Goal: Task Accomplishment & Management: Complete application form

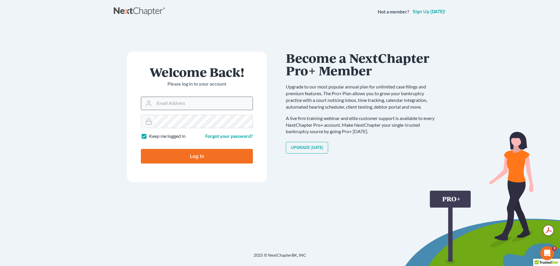
click at [206, 99] on input "Email Address" at bounding box center [203, 103] width 98 height 13
type input "[EMAIL_ADDRESS][DOMAIN_NAME]"
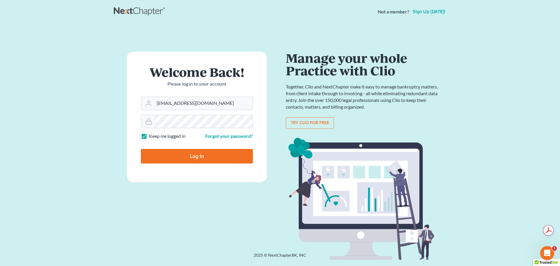
click at [149, 138] on label "Keep me logged in" at bounding box center [167, 136] width 36 height 7
click at [151, 137] on input "Keep me logged in" at bounding box center [153, 135] width 4 height 4
checkbox input "false"
click at [166, 157] on input "Log In" at bounding box center [197, 156] width 112 height 15
type input "Thinking..."
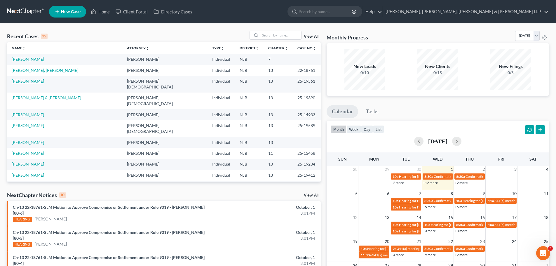
click at [30, 83] on link "[PERSON_NAME]" at bounding box center [28, 80] width 32 height 5
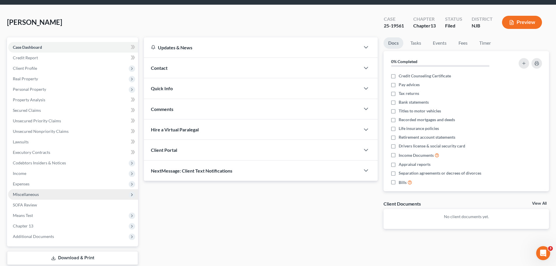
scroll to position [40, 0]
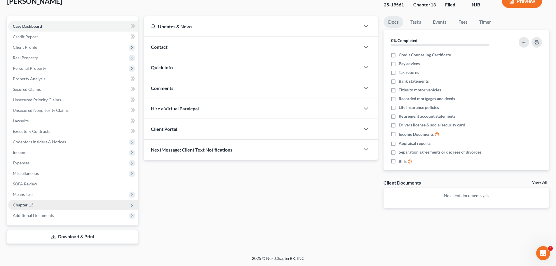
click at [39, 206] on span "Chapter 13" at bounding box center [73, 205] width 130 height 11
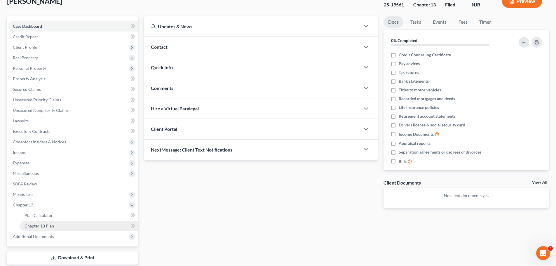
click at [47, 225] on span "Chapter 13 Plan" at bounding box center [39, 225] width 29 height 5
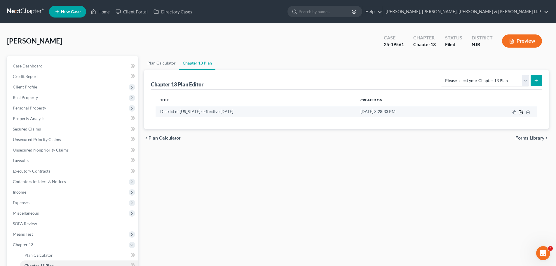
click at [522, 114] on icon "button" at bounding box center [521, 112] width 4 height 4
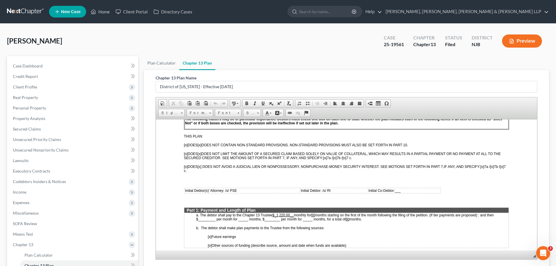
scroll to position [233, 0]
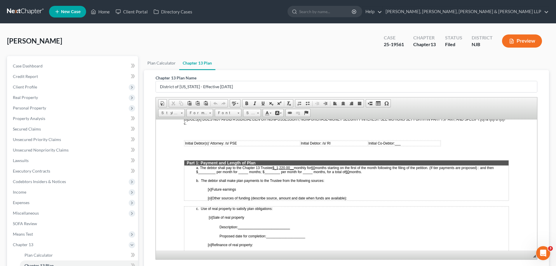
click at [291, 167] on u "$_1,220.00__" at bounding box center [282, 167] width 21 height 4
click at [315, 166] on span "months starting on the first of the month following the filing of the petition.…" at bounding box center [343, 169] width 295 height 8
click at [203, 173] on span "months starting on the first of the month following the filing of the petition.…" at bounding box center [343, 169] width 295 height 8
drag, startPoint x: 203, startPoint y: 171, endPoint x: 214, endPoint y: 172, distance: 10.2
click at [214, 172] on span "months starting on the first of the month following the filing of the petition.…" at bounding box center [343, 169] width 295 height 8
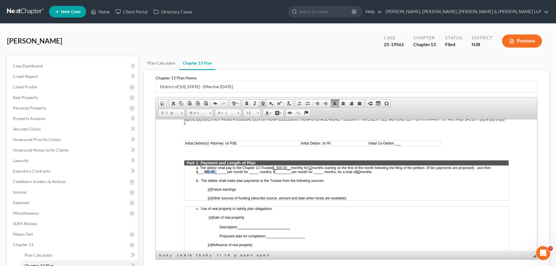
click at [261, 104] on span at bounding box center [263, 103] width 5 height 5
click at [253, 171] on span "months starting on the first of the month following the filing of the petition.…" at bounding box center [343, 169] width 295 height 8
drag, startPoint x: 253, startPoint y: 171, endPoint x: 256, endPoint y: 171, distance: 3.2
click at [256, 171] on span "months starting on the first of the month following the filing of the petition.…" at bounding box center [343, 169] width 295 height 8
click at [263, 106] on link "Underline" at bounding box center [263, 103] width 8 height 8
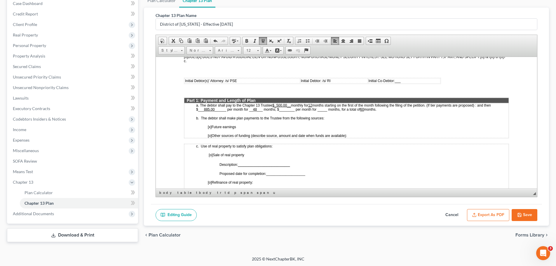
click at [527, 216] on button "Save" at bounding box center [524, 215] width 26 height 12
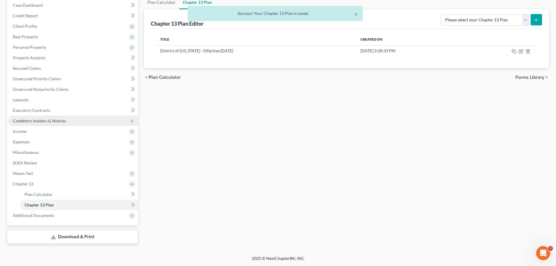
scroll to position [2, 0]
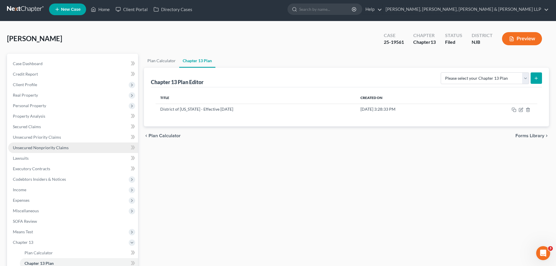
click at [43, 150] on span "Unsecured Nonpriority Claims" at bounding box center [41, 147] width 56 height 5
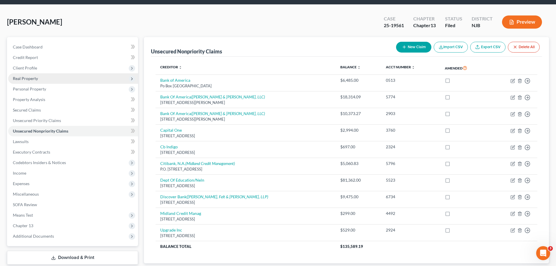
scroll to position [29, 0]
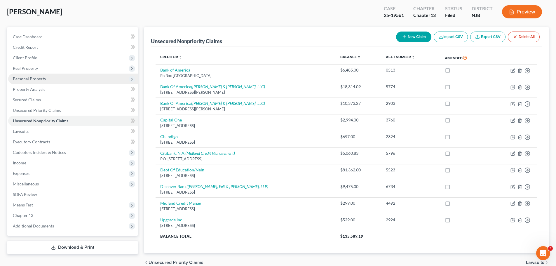
click at [36, 82] on span "Personal Property" at bounding box center [73, 79] width 130 height 11
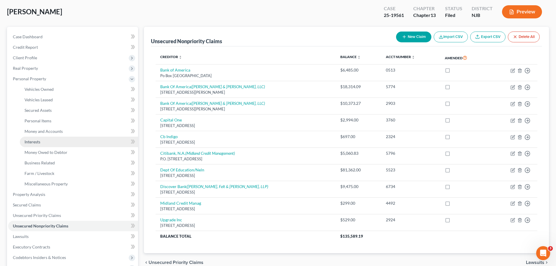
click at [43, 143] on link "Interests" at bounding box center [79, 142] width 118 height 11
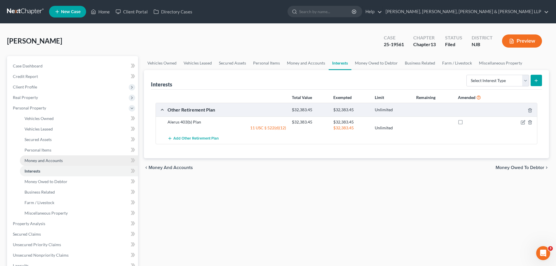
click at [51, 160] on span "Money and Accounts" at bounding box center [44, 160] width 38 height 5
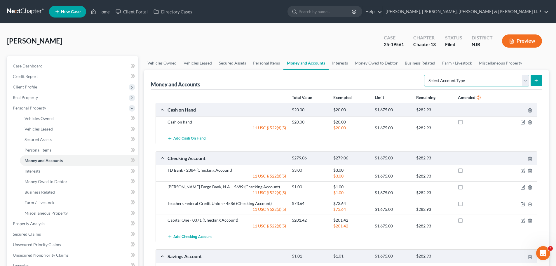
click at [528, 82] on select "Select Account Type Brokerage Cash on Hand Certificates of Deposit Checking Acc…" at bounding box center [476, 81] width 105 height 12
select select "checking"
click at [425, 75] on select "Select Account Type Brokerage Cash on Hand Certificates of Deposit Checking Acc…" at bounding box center [476, 81] width 105 height 12
click at [539, 82] on button "submit" at bounding box center [535, 80] width 11 height 11
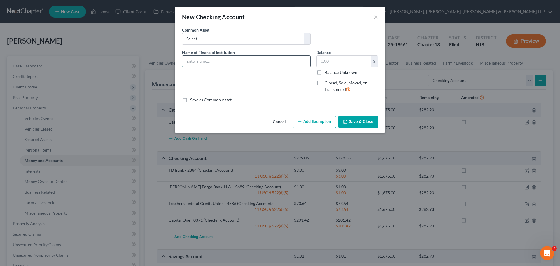
drag, startPoint x: 246, startPoint y: 64, endPoint x: 246, endPoint y: 67, distance: 3.2
click at [246, 64] on input "text" at bounding box center [246, 61] width 128 height 11
type input "CashApp"
click at [333, 60] on input "text" at bounding box center [344, 61] width 54 height 11
type input "0.00"
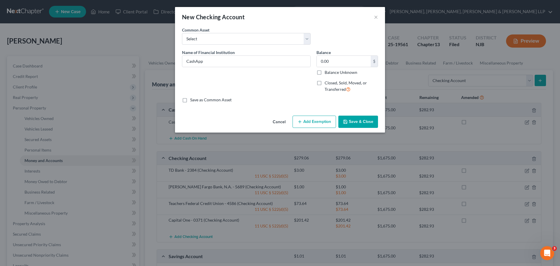
click at [359, 120] on button "Save & Close" at bounding box center [358, 122] width 40 height 12
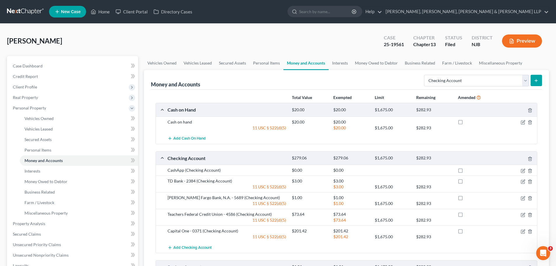
click at [538, 83] on button "submit" at bounding box center [535, 80] width 11 height 11
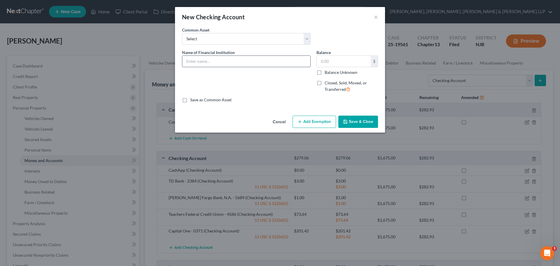
click at [238, 64] on input "text" at bounding box center [246, 61] width 128 height 11
type input "Robinhood"
click at [346, 62] on input "text" at bounding box center [344, 61] width 54 height 11
type input "1"
type input "0.00"
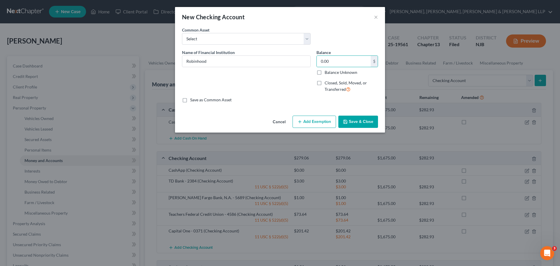
click at [364, 123] on button "Save & Close" at bounding box center [358, 122] width 40 height 12
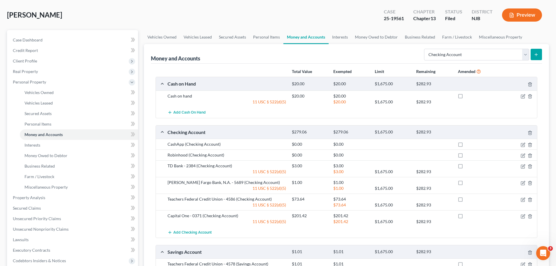
scroll to position [58, 0]
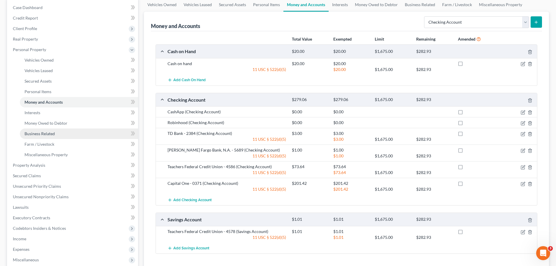
click at [54, 137] on link "Business Related" at bounding box center [79, 133] width 118 height 11
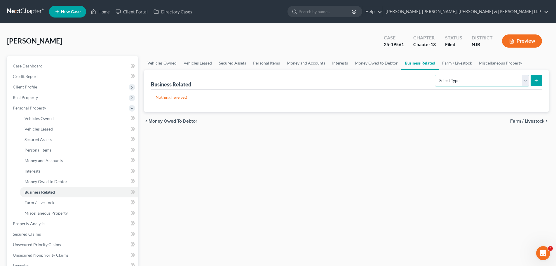
click at [526, 82] on select "Select Type Customer Lists Franchises Inventory Licenses Machinery Office Equip…" at bounding box center [482, 81] width 94 height 12
click at [58, 184] on link "Money Owed to Debtor" at bounding box center [79, 181] width 118 height 11
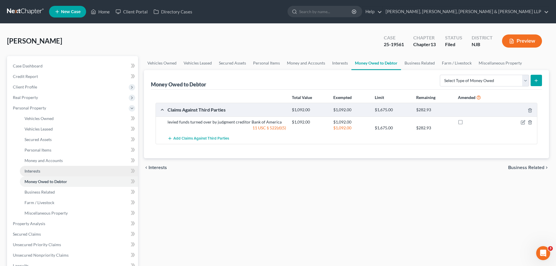
click at [44, 172] on link "Interests" at bounding box center [79, 171] width 118 height 11
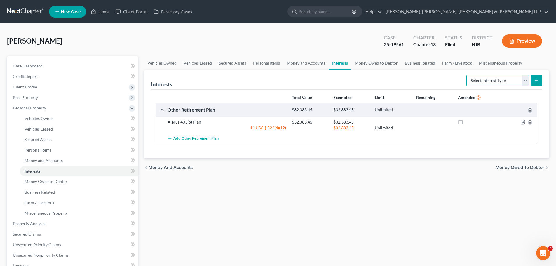
click at [523, 82] on select "Select Interest Type 401K Annuity Bond Education IRA Government Bond Government…" at bounding box center [497, 81] width 63 height 12
select select "incorporated_business"
click at [467, 75] on select "Select Interest Type 401K Annuity Bond Education IRA Government Bond Government…" at bounding box center [497, 81] width 63 height 12
click at [537, 83] on button "submit" at bounding box center [535, 80] width 11 height 11
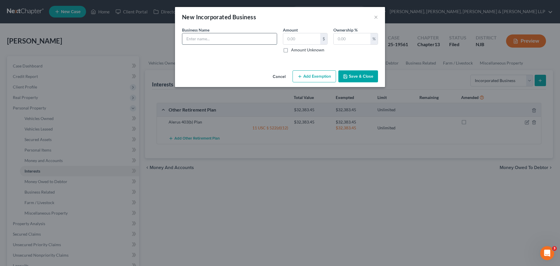
click at [224, 40] on input "text" at bounding box center [229, 38] width 95 height 11
type input "IMR Records LLC (formed but not operated)"
click at [303, 37] on input "text" at bounding box center [301, 38] width 37 height 11
type input "0.00"
click at [356, 38] on input "text" at bounding box center [352, 38] width 37 height 11
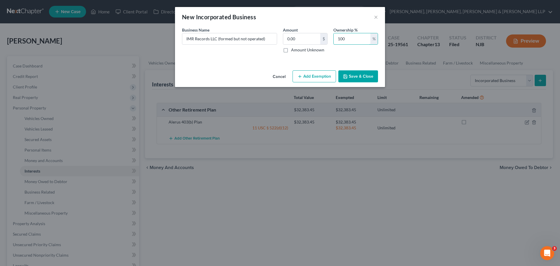
type input "100"
click at [360, 78] on button "Save & Close" at bounding box center [358, 76] width 40 height 12
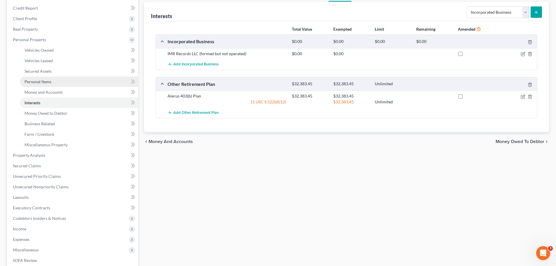
scroll to position [145, 0]
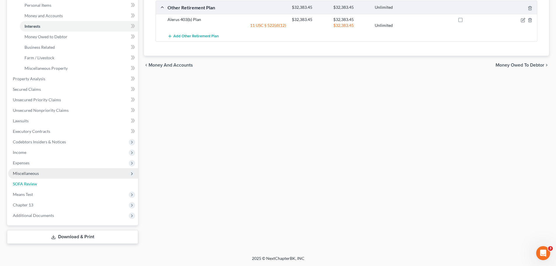
drag, startPoint x: 23, startPoint y: 183, endPoint x: 32, endPoint y: 183, distance: 9.3
click at [23, 183] on span "SOFA Review" at bounding box center [25, 183] width 24 height 5
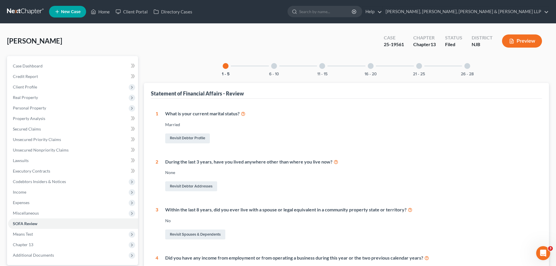
click at [369, 67] on div at bounding box center [371, 66] width 6 height 6
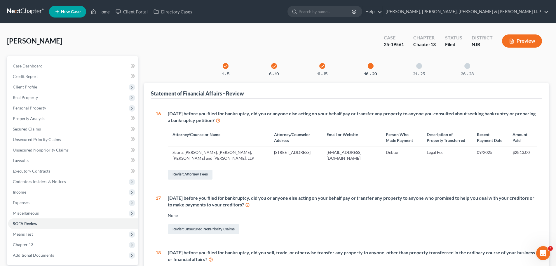
click at [422, 69] on div "21 - 25" at bounding box center [419, 66] width 20 height 20
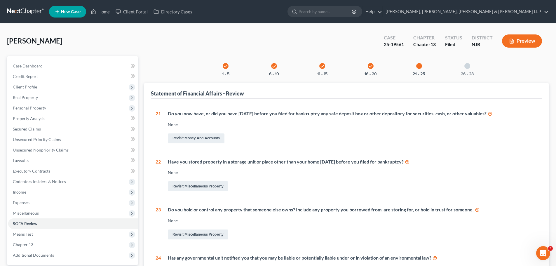
click at [468, 67] on div at bounding box center [467, 66] width 6 height 6
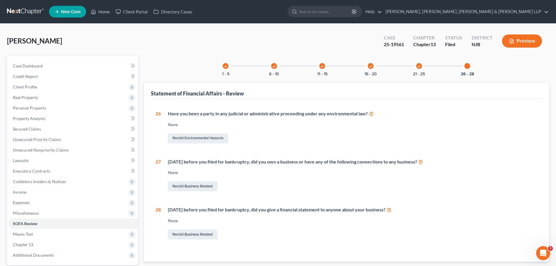
click at [373, 66] on div "check" at bounding box center [371, 66] width 6 height 6
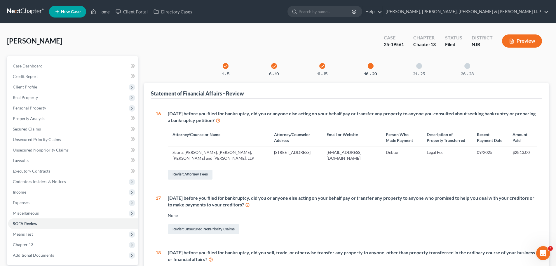
click at [319, 67] on div "check 11 - 15" at bounding box center [322, 66] width 20 height 20
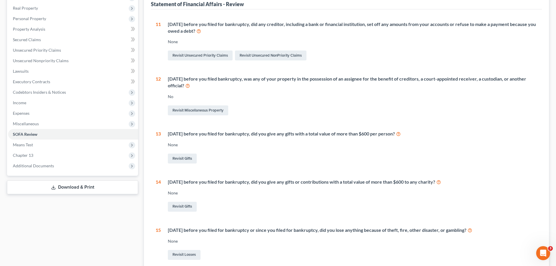
scroll to position [29, 0]
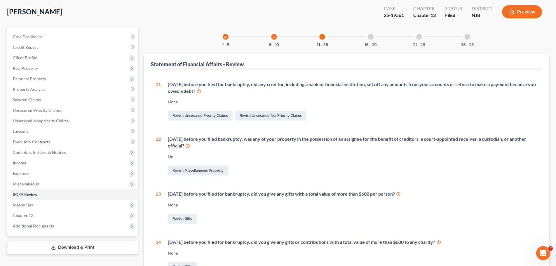
click at [275, 38] on icon "check" at bounding box center [274, 37] width 4 height 4
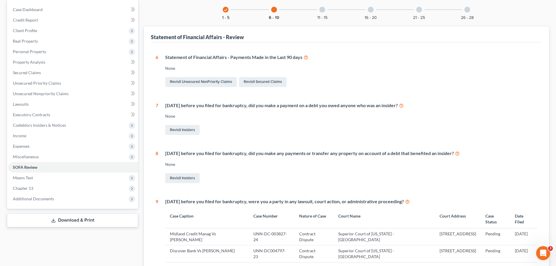
scroll to position [0, 0]
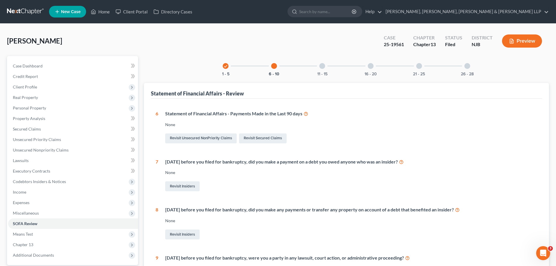
drag, startPoint x: 227, startPoint y: 67, endPoint x: 227, endPoint y: 70, distance: 3.5
click at [227, 67] on icon "check" at bounding box center [225, 66] width 4 height 4
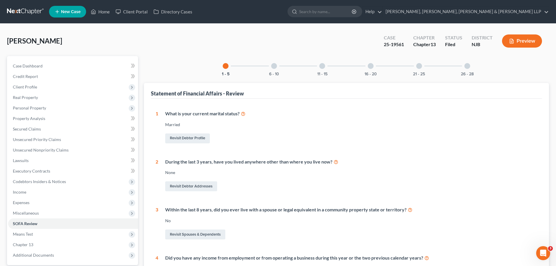
click at [275, 66] on div at bounding box center [274, 66] width 6 height 6
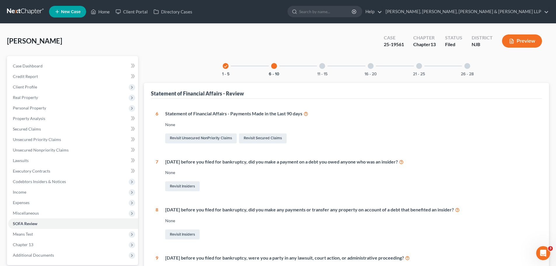
click at [322, 67] on div at bounding box center [322, 66] width 6 height 6
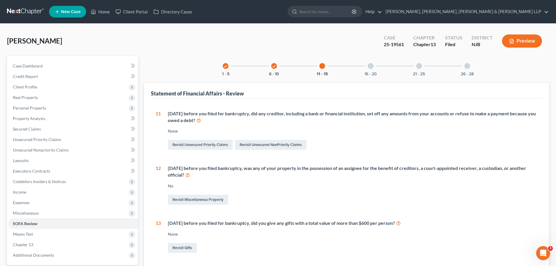
click at [374, 67] on div "16 - 20" at bounding box center [371, 66] width 20 height 20
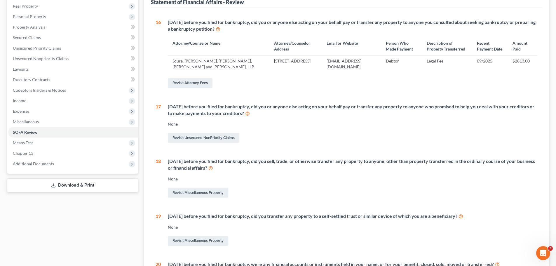
scroll to position [58, 0]
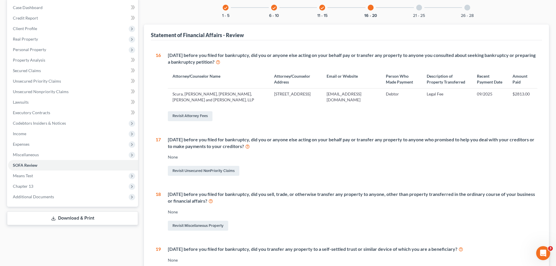
click at [422, 10] on div "21 - 25" at bounding box center [419, 8] width 20 height 20
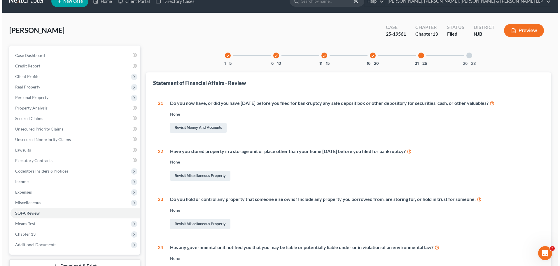
scroll to position [0, 0]
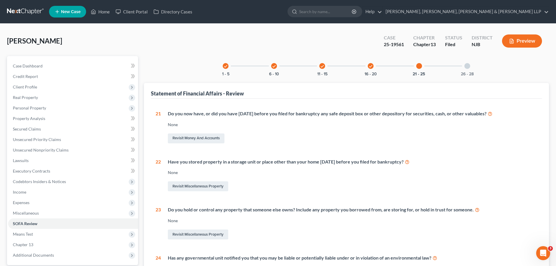
click at [466, 67] on div at bounding box center [467, 66] width 6 height 6
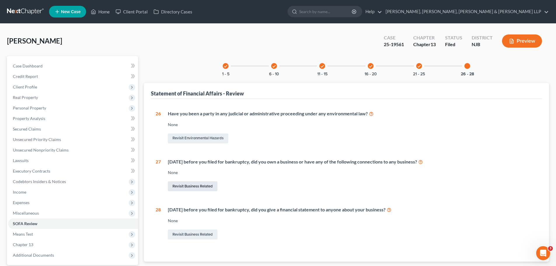
click at [204, 184] on link "Revisit Business Related" at bounding box center [193, 186] width 50 height 10
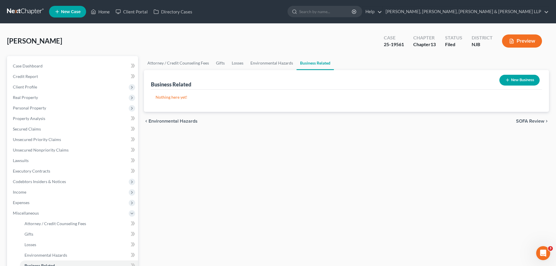
click at [530, 81] on button "New Business" at bounding box center [519, 80] width 40 height 11
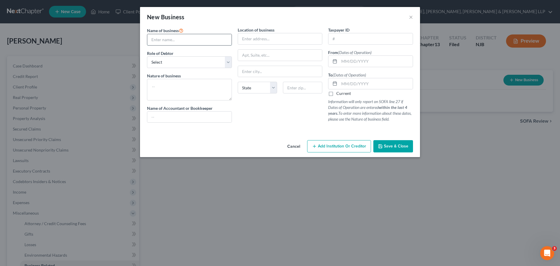
click at [157, 37] on input "text" at bounding box center [189, 39] width 84 height 11
drag, startPoint x: 182, startPoint y: 39, endPoint x: 229, endPoint y: 44, distance: 47.0
click at [229, 44] on input "IMR Records LLC (formed but not operated)" at bounding box center [189, 39] width 84 height 11
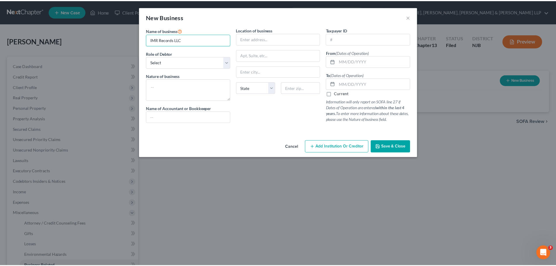
scroll to position [0, 0]
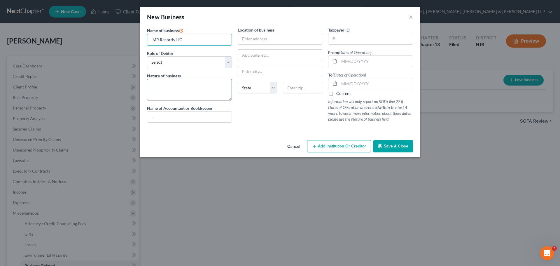
type input "IMR Records LLC"
click at [178, 89] on textarea at bounding box center [189, 90] width 85 height 22
paste textarea "(formed but not operated)"
type textarea "(formed but not operated)"
click at [229, 64] on select "Select A member of a limited liability company (LLC) or limited liability partn…" at bounding box center [189, 62] width 85 height 12
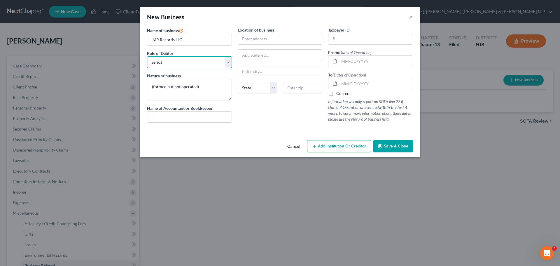
select select "member"
click at [147, 56] on select "Select A member of a limited liability company (LLC) or limited liability partn…" at bounding box center [189, 62] width 85 height 12
click at [153, 86] on textarea "(formed but not operated)" at bounding box center [189, 90] width 85 height 22
type textarea "(formed but not operated)"
click at [357, 60] on input "text" at bounding box center [376, 61] width 74 height 11
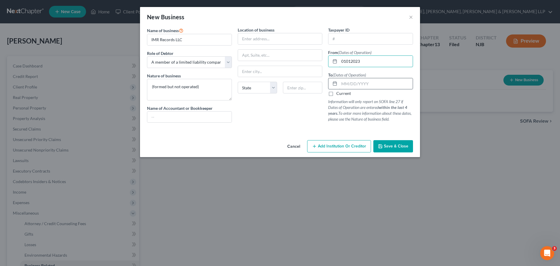
type input "01012023"
click at [377, 85] on input "text" at bounding box center [376, 83] width 74 height 11
click at [336, 95] on label "Current" at bounding box center [343, 93] width 15 height 6
click at [339, 94] on input "Current" at bounding box center [341, 92] width 4 height 4
checkbox input "true"
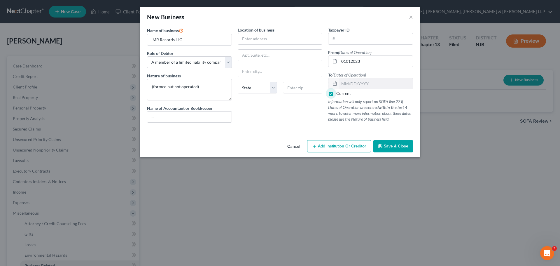
click at [310, 115] on div "Location of business State AL AK AR AZ CA CO CT DE DC FL GA GU HI ID IL IN IA K…" at bounding box center [280, 77] width 91 height 100
click at [271, 32] on label "Location of business" at bounding box center [256, 30] width 37 height 6
click at [272, 37] on input "text" at bounding box center [280, 38] width 84 height 11
click at [405, 146] on span "Save & Close" at bounding box center [396, 146] width 25 height 5
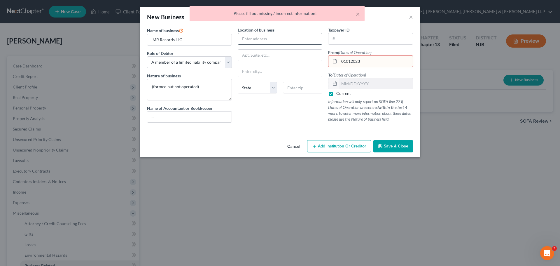
click at [267, 38] on input "text" at bounding box center [280, 38] width 84 height 11
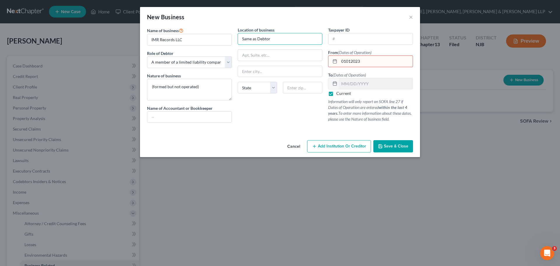
type input "Same as Debtor"
click at [392, 148] on span "Save & Close" at bounding box center [396, 146] width 25 height 5
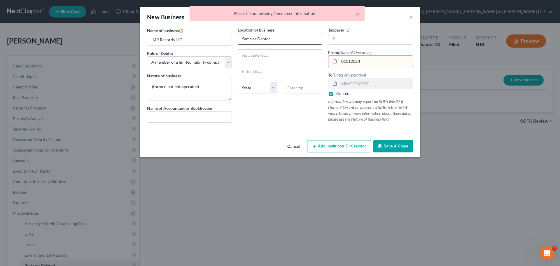
click at [276, 37] on input "Same as Debtor" at bounding box center [280, 38] width 84 height 11
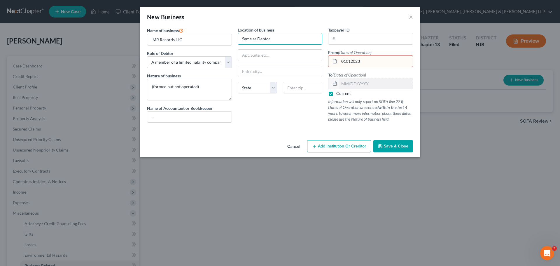
drag, startPoint x: 276, startPoint y: 38, endPoint x: 236, endPoint y: 39, distance: 40.3
click at [236, 39] on div "Location of business Same as Debtor State AL AK AR AZ CA CO CT DE DC FL GA GU H…" at bounding box center [280, 77] width 91 height 100
click at [273, 41] on input "Same as Debtor" at bounding box center [280, 38] width 84 height 11
click at [271, 71] on input "text" at bounding box center [280, 71] width 84 height 11
click at [291, 54] on input "text" at bounding box center [280, 55] width 84 height 11
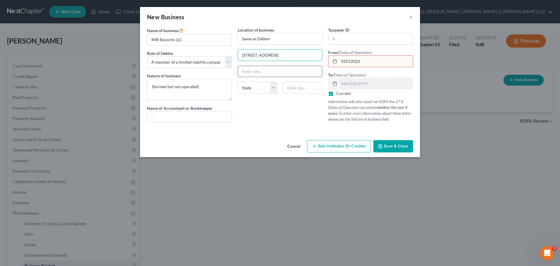
type input "925 Essex Avenue"
click at [253, 75] on input "text" at bounding box center [280, 71] width 84 height 11
type input "Linden"
click at [275, 87] on select "State AL AK AR AZ CA CO CT DE DC FL GA GU HI ID IL IN IA KS KY LA ME MD MA MI M…" at bounding box center [257, 88] width 39 height 12
select select "33"
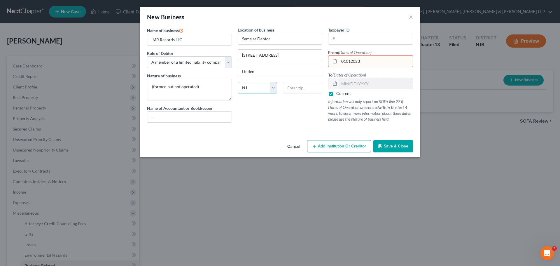
click at [238, 82] on select "State AL AK AR AZ CA CO CT DE DC FL GA GU HI ID IL IN IA KS KY LA ME MD MA MI M…" at bounding box center [257, 88] width 39 height 12
click at [308, 88] on input "text" at bounding box center [302, 88] width 39 height 12
type input "07036"
click at [362, 36] on input "text" at bounding box center [371, 38] width 84 height 11
click at [406, 144] on span "Save & Close" at bounding box center [396, 146] width 25 height 5
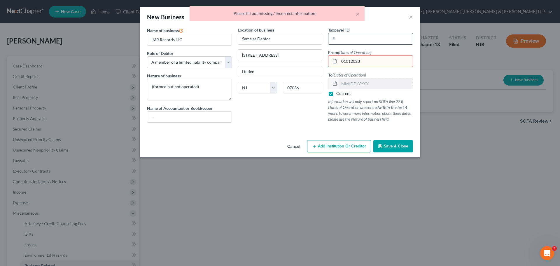
click at [352, 40] on input "text" at bounding box center [371, 38] width 84 height 11
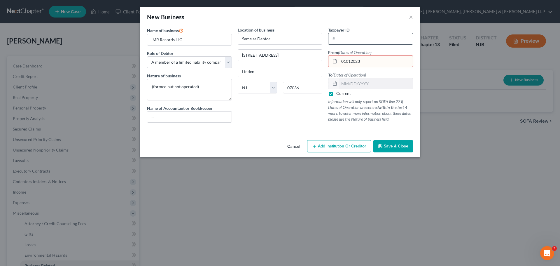
click at [380, 39] on input "text" at bounding box center [371, 38] width 84 height 11
click at [404, 146] on span "Save & Close" at bounding box center [396, 146] width 25 height 5
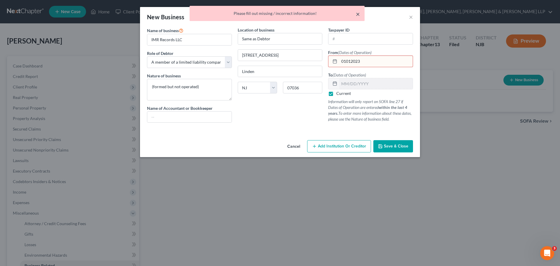
click at [357, 14] on button "×" at bounding box center [358, 14] width 4 height 7
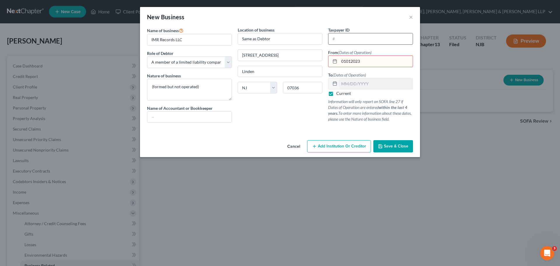
click at [353, 39] on input "text" at bounding box center [371, 38] width 84 height 11
click at [367, 62] on input "01012023" at bounding box center [376, 61] width 74 height 11
click at [366, 36] on input "text" at bounding box center [371, 38] width 84 height 11
click at [371, 63] on input "01012023" at bounding box center [376, 61] width 74 height 11
click at [282, 57] on input "925 Essex Avenue" at bounding box center [280, 55] width 84 height 11
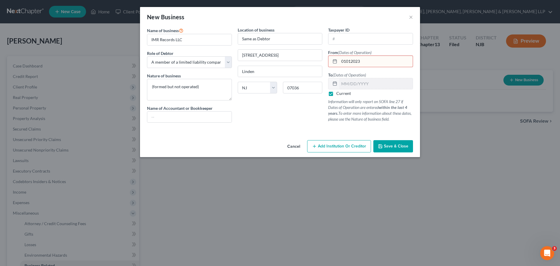
drag, startPoint x: 365, startPoint y: 60, endPoint x: 335, endPoint y: 60, distance: 29.8
click at [335, 60] on div "01012023" at bounding box center [370, 61] width 85 height 12
click at [352, 62] on input "text" at bounding box center [376, 61] width 74 height 11
type input "01/01/2023"
click at [403, 148] on span "Save & Close" at bounding box center [396, 146] width 25 height 5
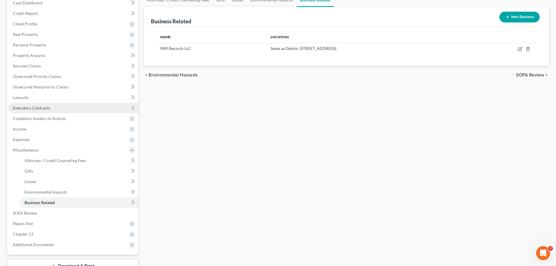
scroll to position [29, 0]
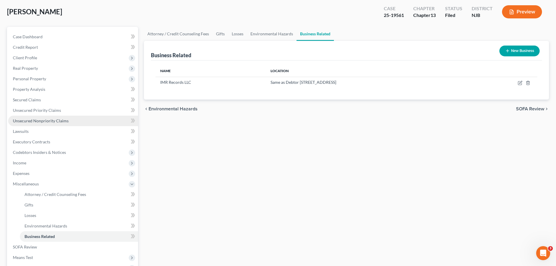
click at [58, 122] on span "Unsecured Nonpriority Claims" at bounding box center [41, 120] width 56 height 5
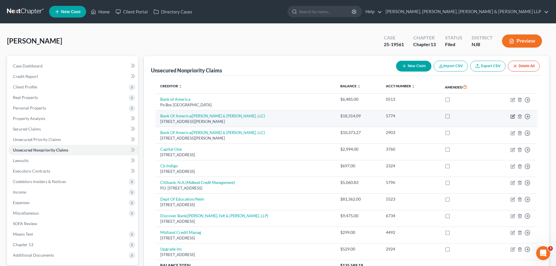
click at [513, 115] on icon "button" at bounding box center [513, 115] width 3 height 3
select select "45"
select select "2"
select select "0"
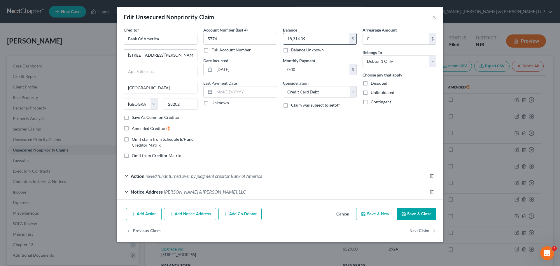
click at [321, 40] on input "18,314.09" at bounding box center [316, 38] width 66 height 11
type input "3,180"
click at [388, 38] on input "0" at bounding box center [396, 38] width 66 height 11
click at [411, 214] on button "Save & Close" at bounding box center [417, 214] width 40 height 12
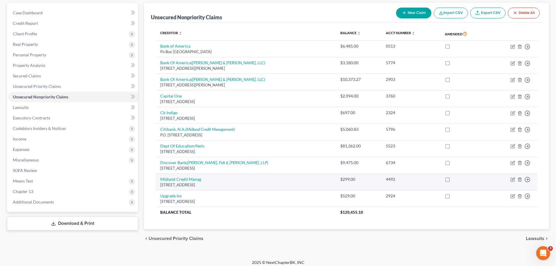
scroll to position [57, 0]
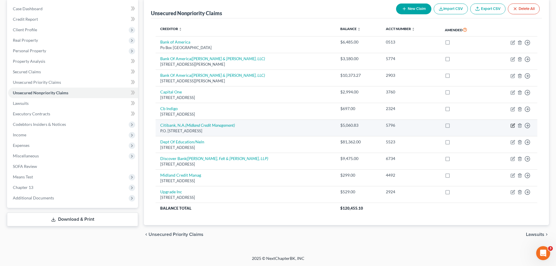
click at [511, 125] on icon "button" at bounding box center [512, 125] width 5 height 5
select select "39"
select select "2"
select select "0"
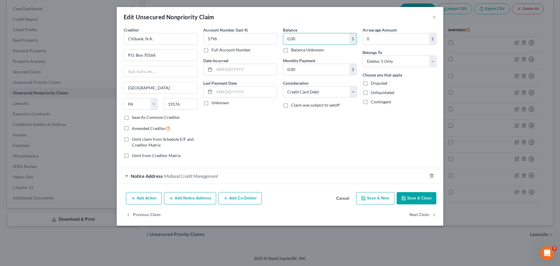
type input "0.00"
click at [416, 199] on button "Save & Close" at bounding box center [417, 198] width 40 height 12
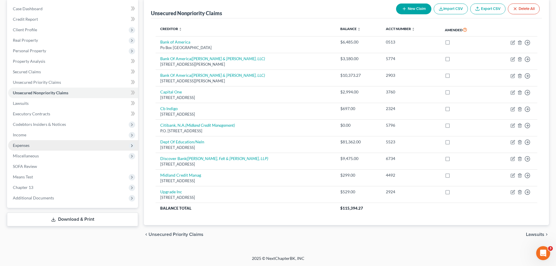
click at [29, 147] on span "Expenses" at bounding box center [21, 145] width 17 height 5
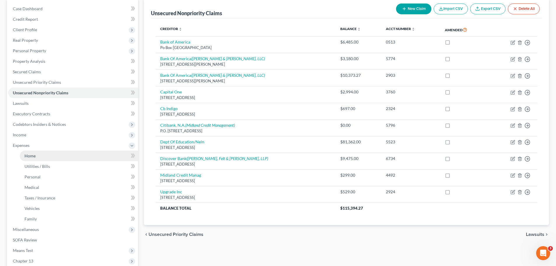
click at [38, 156] on link "Home" at bounding box center [79, 156] width 118 height 11
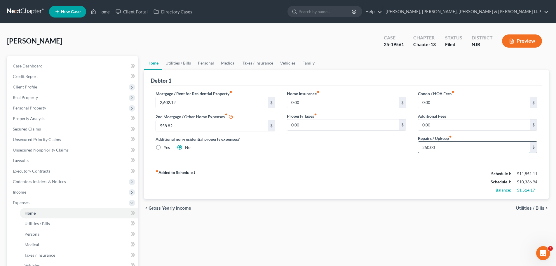
click at [441, 148] on input "250.00" at bounding box center [474, 147] width 112 height 11
type input "300.00"
click at [533, 209] on span "Utilities / Bills" at bounding box center [530, 208] width 29 height 5
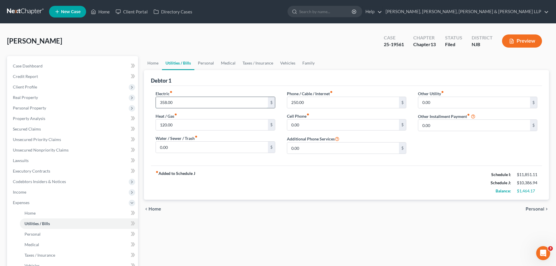
click at [181, 101] on input "358.00" at bounding box center [212, 102] width 112 height 11
type input "500.00"
click at [320, 101] on input "250.00" at bounding box center [343, 102] width 112 height 11
type input "325.00"
click at [195, 104] on input "500.00" at bounding box center [212, 102] width 112 height 11
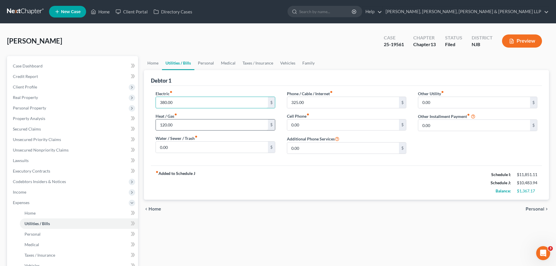
type input "380.00"
click at [195, 126] on input "120.00" at bounding box center [212, 124] width 112 height 11
type input "185.00"
click at [191, 149] on input "0.00" at bounding box center [212, 147] width 112 height 11
type input "80.00"
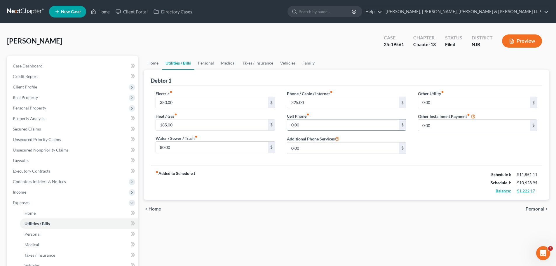
click at [337, 123] on input "0.00" at bounding box center [343, 124] width 112 height 11
click at [336, 126] on input "0.00" at bounding box center [343, 124] width 112 height 11
type input "0"
type input "210.00"
click at [457, 100] on input "0.00" at bounding box center [474, 102] width 112 height 11
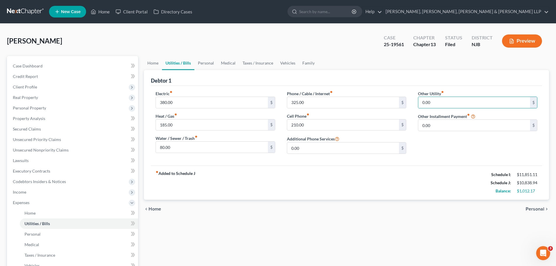
click at [536, 209] on span "Personal" at bounding box center [534, 209] width 19 height 5
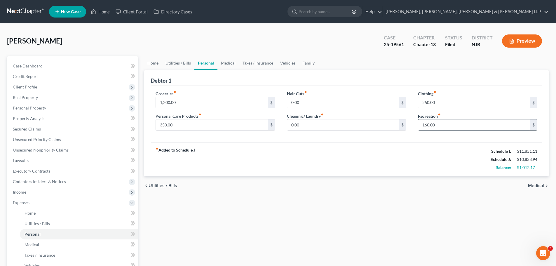
click at [454, 125] on input "160.00" at bounding box center [474, 124] width 112 height 11
type input "350.00"
click at [439, 100] on input "250.00" at bounding box center [474, 102] width 112 height 11
click at [231, 126] on input "350.00" at bounding box center [212, 124] width 112 height 11
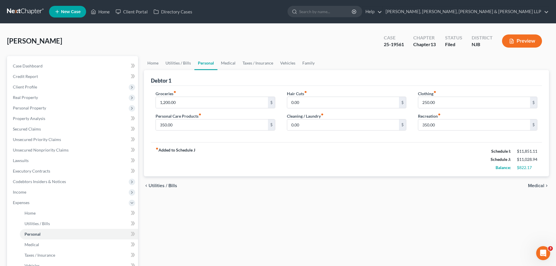
click at [534, 188] on span "Medical" at bounding box center [536, 185] width 16 height 5
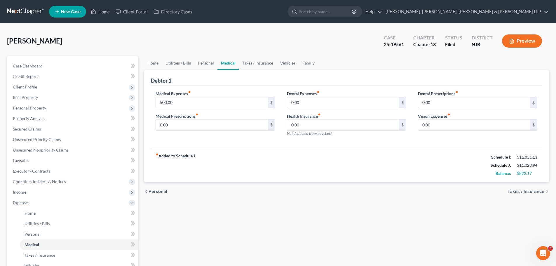
click at [534, 192] on span "Taxes / Insurance" at bounding box center [525, 191] width 37 height 5
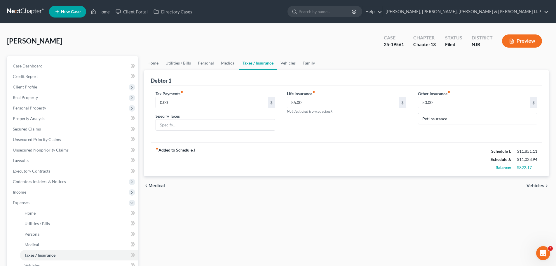
click at [539, 187] on span "Vehicles" at bounding box center [535, 185] width 18 height 5
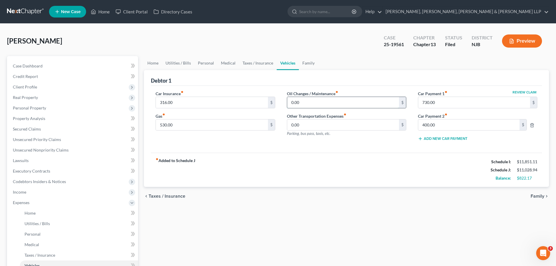
click at [306, 104] on input "0.00" at bounding box center [343, 102] width 112 height 11
type input "100.00"
click at [542, 195] on span "Family" at bounding box center [537, 196] width 14 height 5
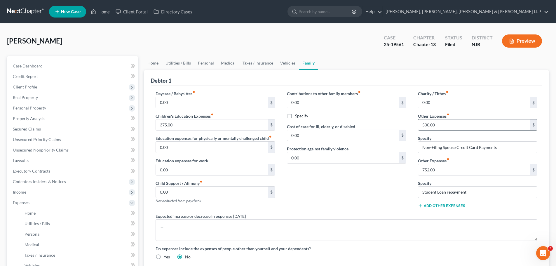
click at [445, 127] on input "500.00" at bounding box center [474, 124] width 112 height 11
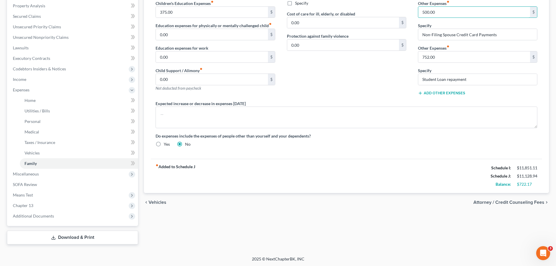
scroll to position [113, 0]
type input "650.00"
click at [453, 57] on input "752.00" at bounding box center [474, 56] width 112 height 11
click at [396, 71] on div "Contributions to other family members fiber_manual_record 0.00 $ Specify Cost o…" at bounding box center [346, 38] width 131 height 123
click at [530, 204] on span "Attorney / Credit Counseling Fees" at bounding box center [508, 201] width 71 height 5
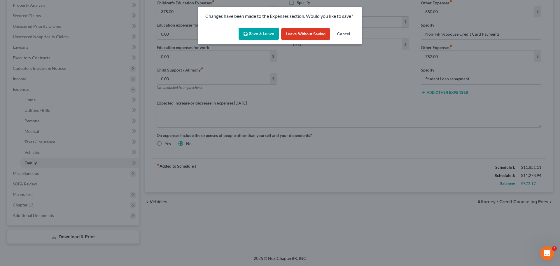
click at [270, 30] on button "Save & Leave" at bounding box center [259, 34] width 40 height 12
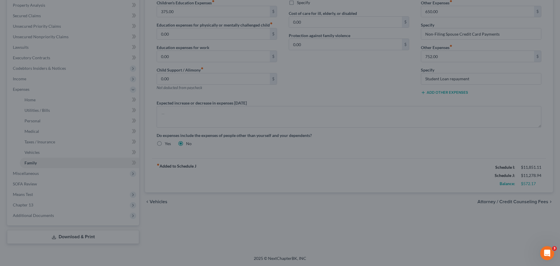
select select "0"
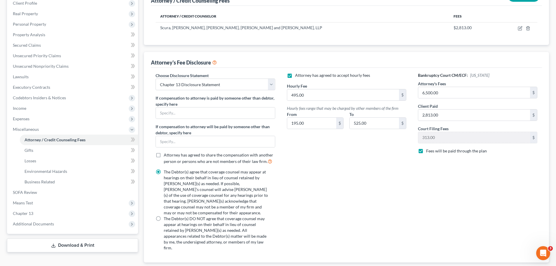
scroll to position [88, 0]
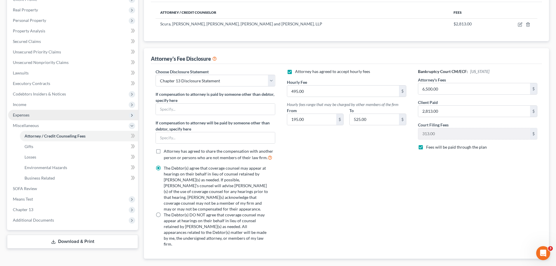
click at [31, 114] on span "Expenses" at bounding box center [73, 115] width 130 height 11
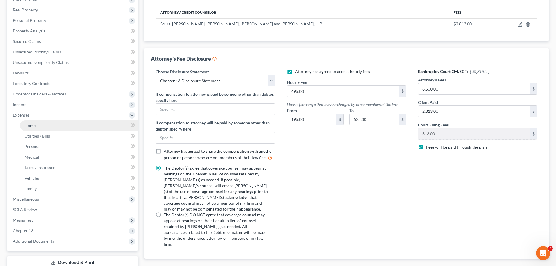
click at [40, 128] on link "Home" at bounding box center [79, 125] width 118 height 11
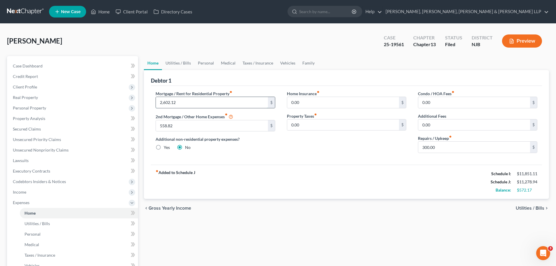
click at [199, 105] on input "2,602.12" at bounding box center [212, 102] width 112 height 11
click at [196, 128] on input "558.82" at bounding box center [212, 125] width 112 height 11
click at [313, 151] on div "Home Insurance fiber_manual_record 0.00 $ Property Taxes fiber_manual_record 0.…" at bounding box center [346, 123] width 131 height 67
click at [535, 207] on span "Utilities / Bills" at bounding box center [530, 208] width 29 height 5
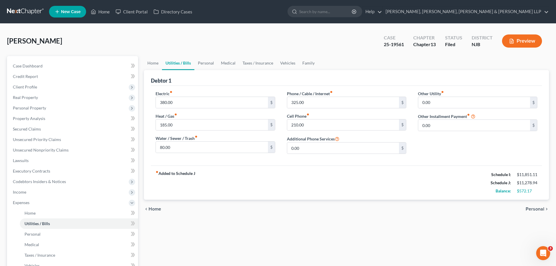
click at [543, 210] on span "Personal" at bounding box center [534, 209] width 19 height 5
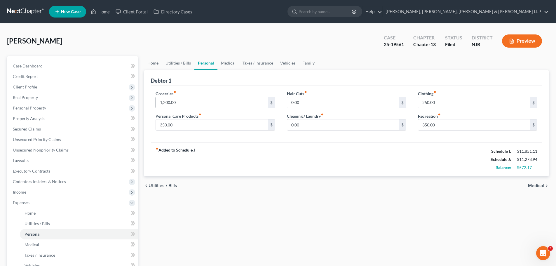
click at [203, 103] on input "1,200.00" at bounding box center [212, 102] width 112 height 11
type input "1,250.00"
click at [191, 125] on input "350.00" at bounding box center [212, 124] width 112 height 11
click at [322, 156] on div "fiber_manual_record Added to Schedule J Schedule I: $11,851.11 Schedule J: $11,…" at bounding box center [346, 159] width 391 height 34
click at [542, 187] on span "Medical" at bounding box center [536, 185] width 16 height 5
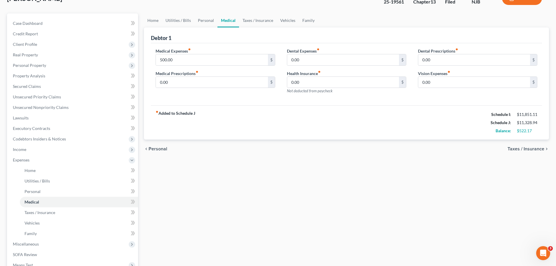
scroll to position [113, 0]
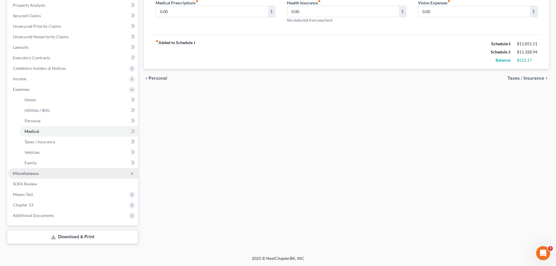
click at [27, 176] on span "Miscellaneous" at bounding box center [73, 173] width 130 height 11
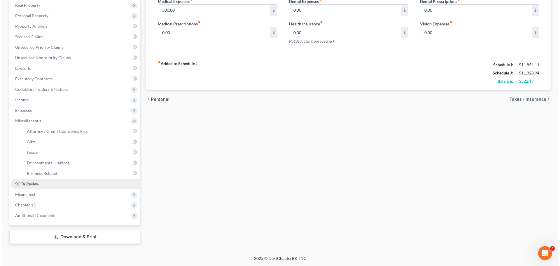
scroll to position [92, 0]
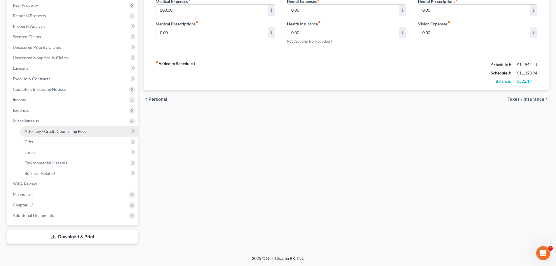
click at [47, 133] on span "Attorney / Credit Counseling Fees" at bounding box center [56, 131] width 62 height 5
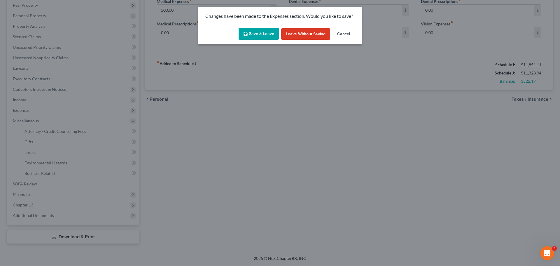
click at [272, 34] on button "Save & Leave" at bounding box center [259, 34] width 40 height 12
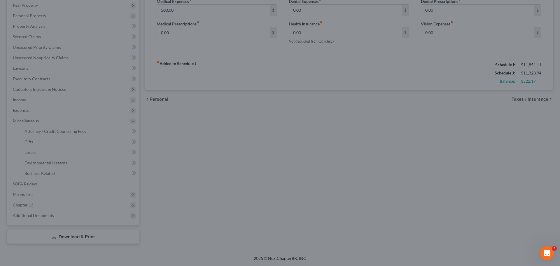
select select "0"
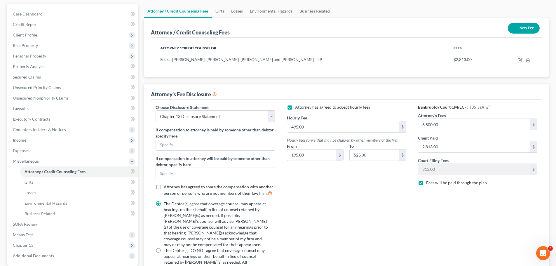
scroll to position [109, 0]
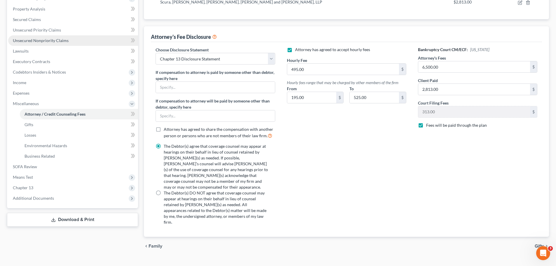
click at [52, 40] on span "Unsecured Nonpriority Claims" at bounding box center [41, 40] width 56 height 5
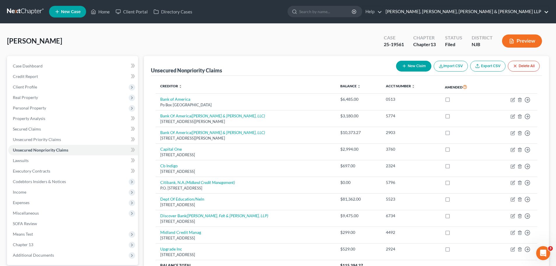
click at [492, 9] on link "Scura Wigfield, Heyer, Stevens & Cammarota LLP" at bounding box center [466, 11] width 166 height 11
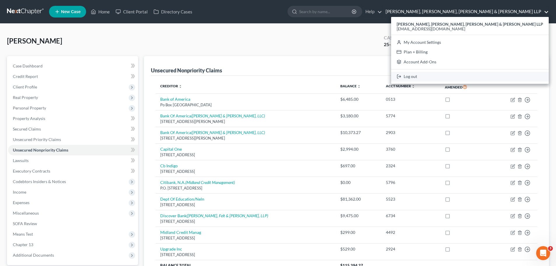
click at [490, 74] on link "Log out" at bounding box center [470, 77] width 158 height 10
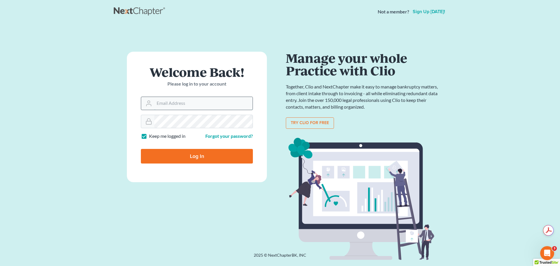
click at [211, 102] on input "Email Address" at bounding box center [203, 103] width 98 height 13
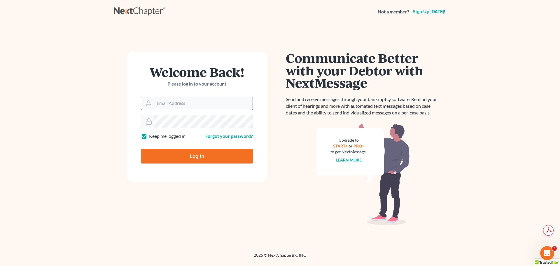
type input "[EMAIL_ADDRESS][DOMAIN_NAME]"
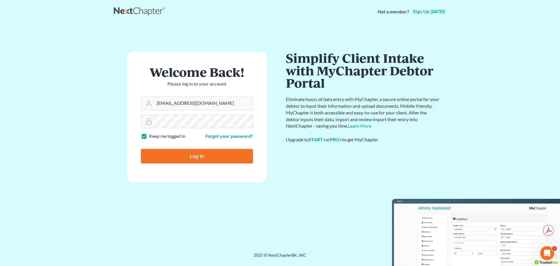
click at [149, 139] on label "Keep me logged in" at bounding box center [167, 136] width 36 height 7
click at [151, 137] on input "Keep me logged in" at bounding box center [153, 135] width 4 height 4
checkbox input "false"
click at [165, 160] on input "Log In" at bounding box center [197, 156] width 112 height 15
type input "Thinking..."
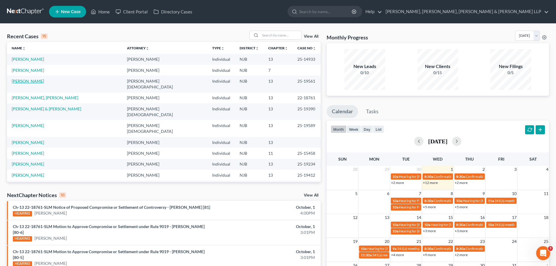
click at [31, 82] on link "[PERSON_NAME]" at bounding box center [28, 80] width 32 height 5
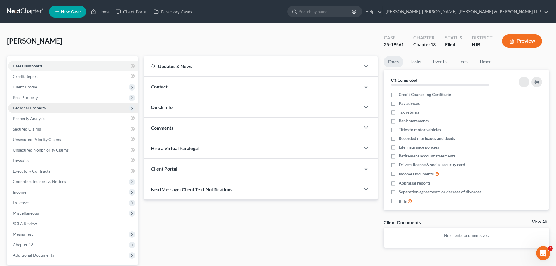
click at [36, 111] on span "Personal Property" at bounding box center [73, 108] width 130 height 11
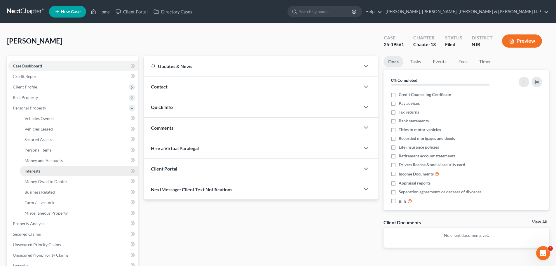
click at [40, 172] on span "Interests" at bounding box center [33, 170] width 16 height 5
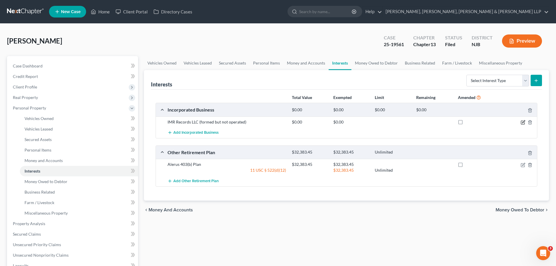
click at [524, 123] on icon "button" at bounding box center [523, 122] width 5 height 5
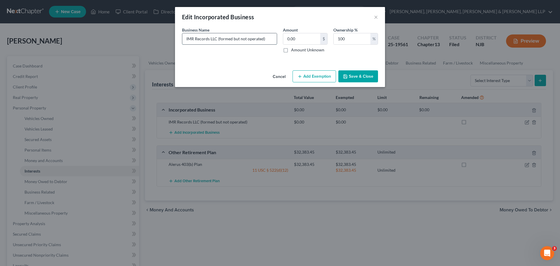
click at [209, 39] on input "IMR Records LLC (formed but not operated)" at bounding box center [229, 38] width 95 height 11
type input "I Monetize Records LLC (formed but not operated)"
click at [360, 78] on button "Save & Close" at bounding box center [358, 76] width 40 height 12
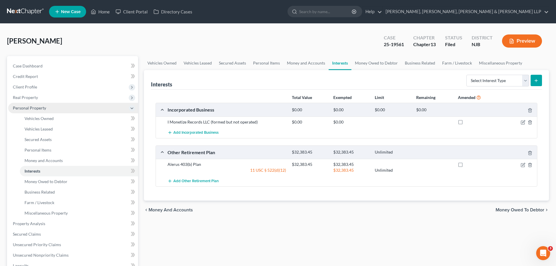
click at [37, 109] on span "Personal Property" at bounding box center [29, 107] width 33 height 5
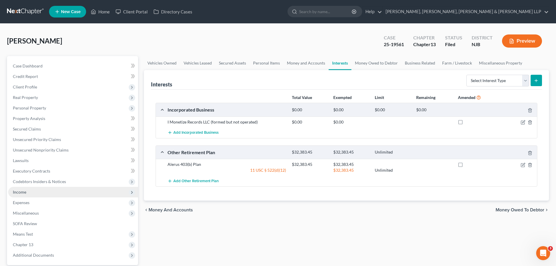
scroll to position [40, 0]
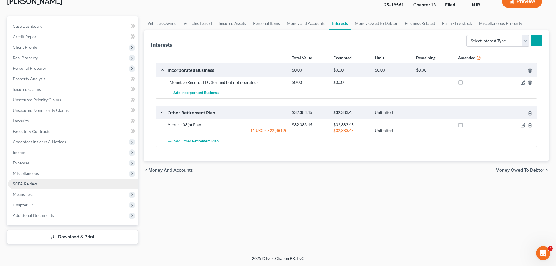
click at [35, 184] on span "SOFA Review" at bounding box center [25, 183] width 24 height 5
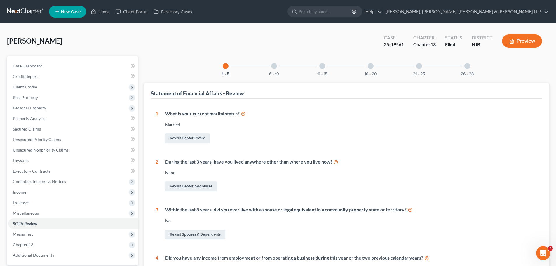
click at [467, 67] on div at bounding box center [467, 66] width 6 height 6
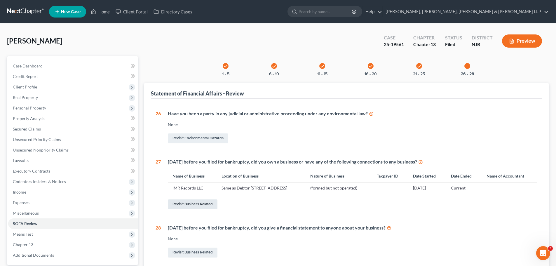
click at [199, 204] on link "Revisit Business Related" at bounding box center [193, 204] width 50 height 10
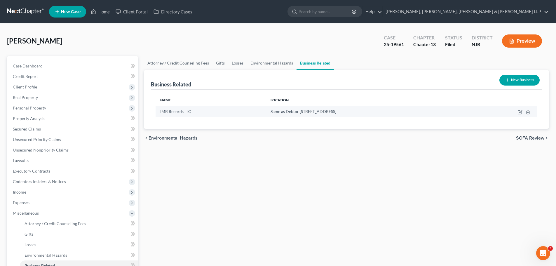
click at [522, 114] on td at bounding box center [504, 111] width 66 height 11
click at [521, 113] on icon "button" at bounding box center [520, 113] width 4 height 4
select select "member"
select select "33"
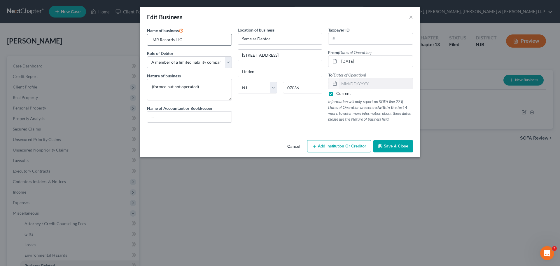
click at [159, 39] on input "IMR Records LLC" at bounding box center [189, 39] width 84 height 11
type input "I Monetize Records LLC"
click at [359, 40] on input "text" at bounding box center [371, 38] width 84 height 11
type input "9"
click at [331, 37] on input "41-39" at bounding box center [371, 38] width 84 height 11
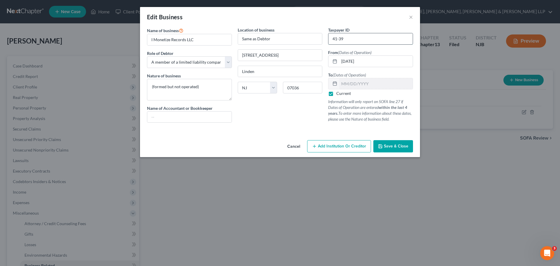
click at [359, 38] on input "41-39" at bounding box center [371, 38] width 84 height 11
type input "4"
type input "93-2424139"
click at [403, 146] on span "Save & Close" at bounding box center [396, 146] width 25 height 5
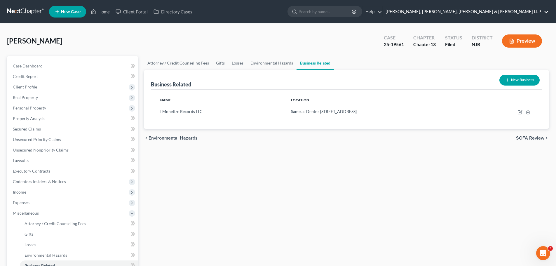
click at [508, 11] on link "Scura Wigfield, Heyer, Stevens & Cammarota LLP" at bounding box center [466, 11] width 166 height 11
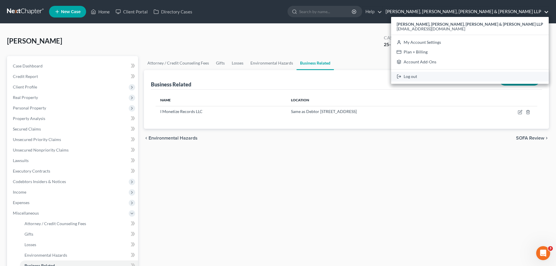
click at [481, 80] on link "Log out" at bounding box center [470, 77] width 158 height 10
